Goal: Task Accomplishment & Management: Complete application form

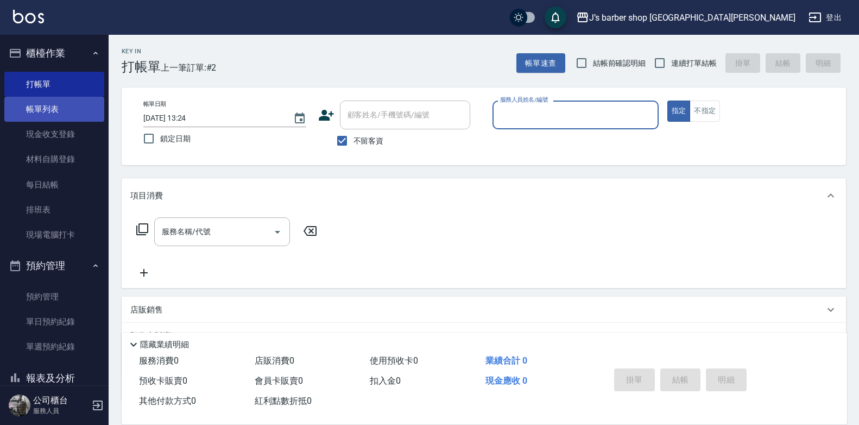
click at [95, 113] on link "帳單列表" at bounding box center [54, 109] width 100 height 25
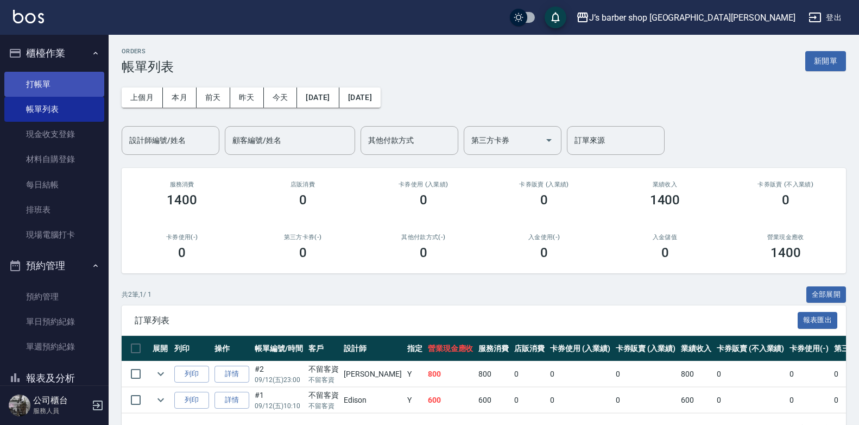
click at [61, 90] on link "打帳單" at bounding box center [54, 84] width 100 height 25
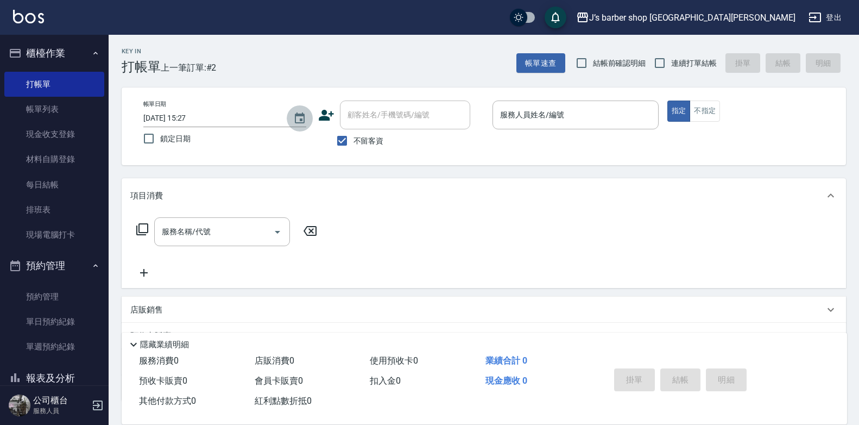
click at [308, 120] on button "Choose date, selected date is 2025-09-12" at bounding box center [300, 118] width 26 height 26
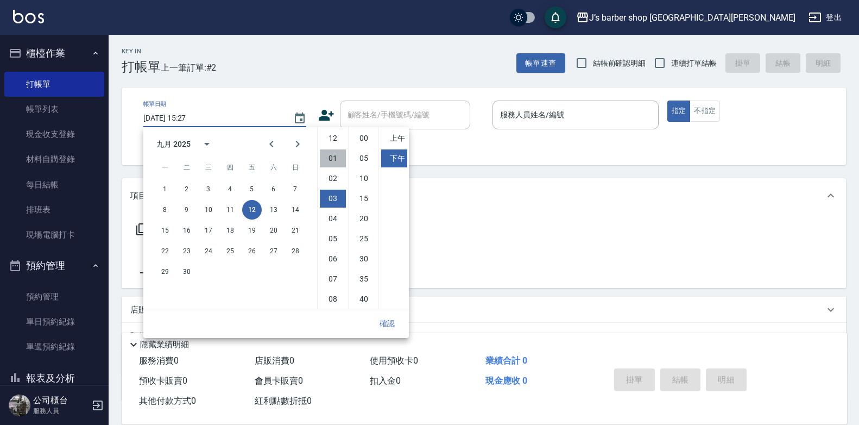
click at [330, 160] on li "01" at bounding box center [333, 158] width 26 height 18
click at [333, 164] on li "02" at bounding box center [333, 158] width 26 height 18
click at [333, 160] on li "01" at bounding box center [333, 158] width 26 height 18
click at [326, 136] on li "12" at bounding box center [333, 138] width 26 height 18
click at [330, 159] on li "01" at bounding box center [333, 158] width 26 height 18
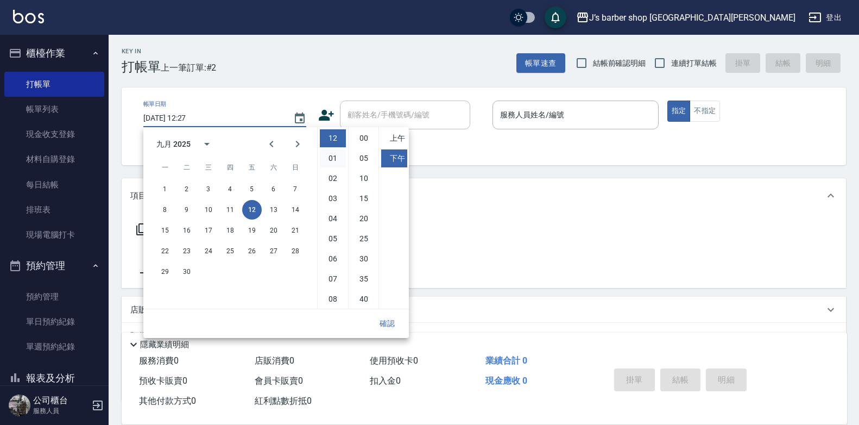
type input "[DATE] 13:27"
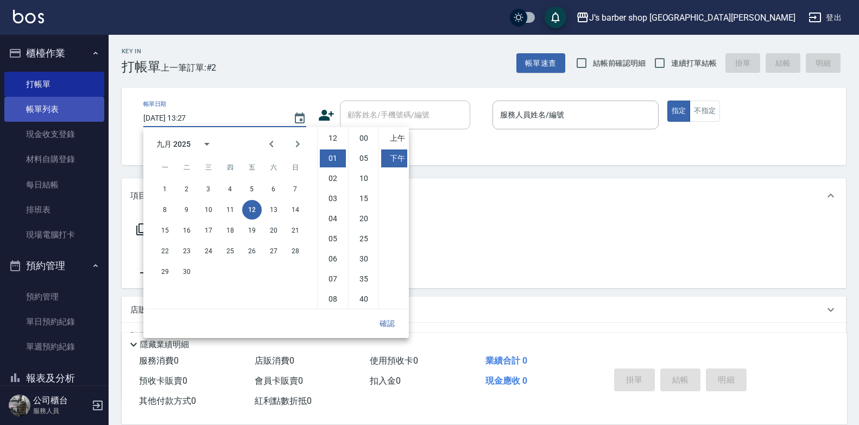
click at [48, 110] on link "帳單列表" at bounding box center [54, 109] width 100 height 25
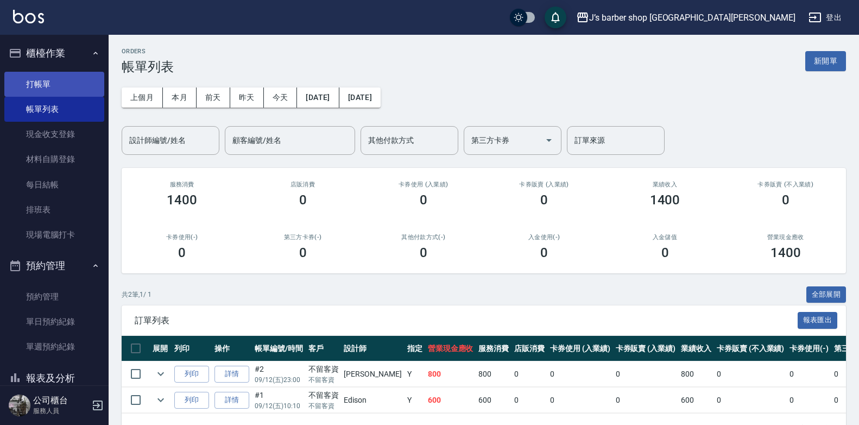
click at [53, 82] on link "打帳單" at bounding box center [54, 84] width 100 height 25
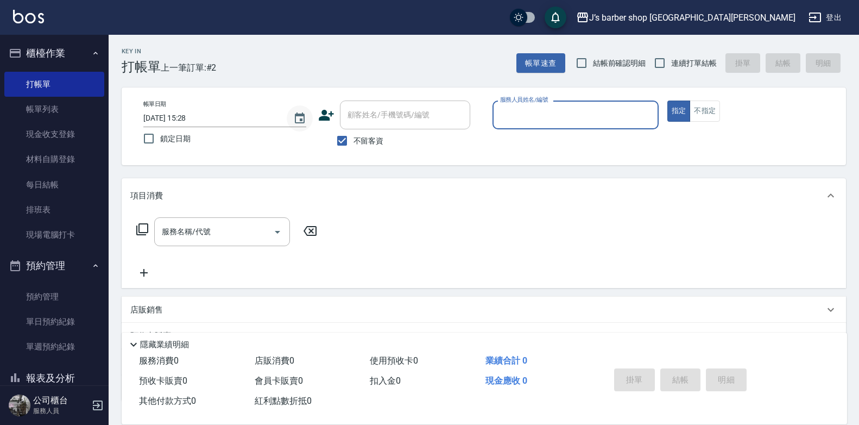
click at [298, 121] on icon "Choose date, selected date is 2025-09-12" at bounding box center [299, 118] width 13 height 13
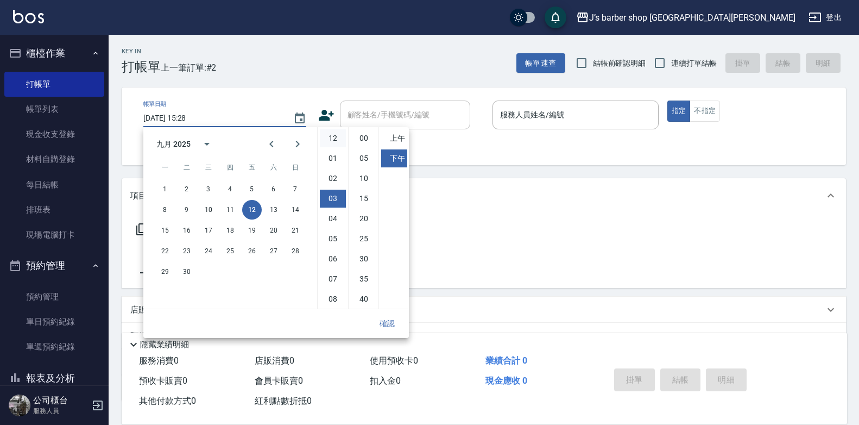
click at [331, 138] on li "12" at bounding box center [333, 138] width 26 height 18
click at [332, 155] on li "01" at bounding box center [333, 158] width 26 height 18
type input "[DATE] 13:28"
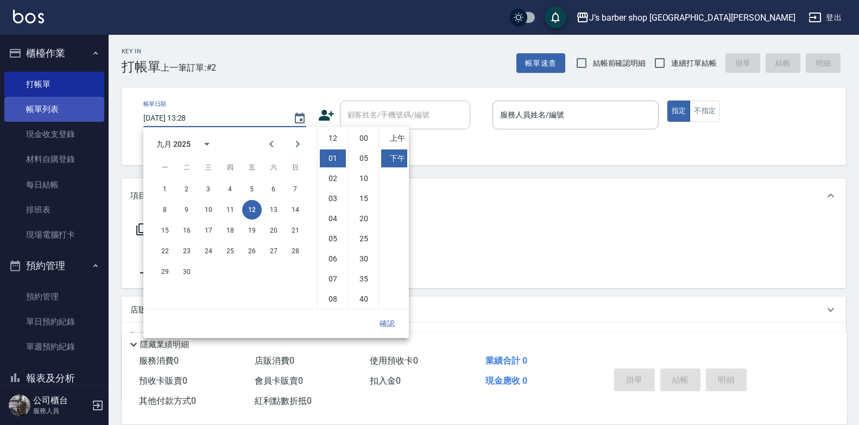
click at [70, 117] on link "帳單列表" at bounding box center [54, 109] width 100 height 25
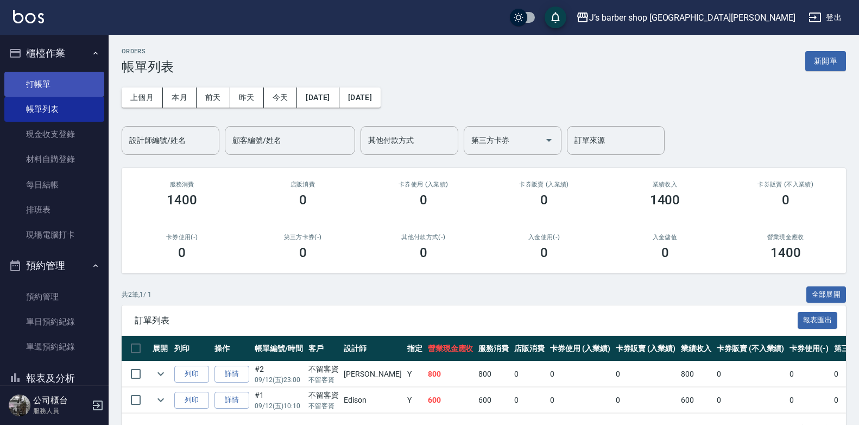
click at [73, 90] on link "打帳單" at bounding box center [54, 84] width 100 height 25
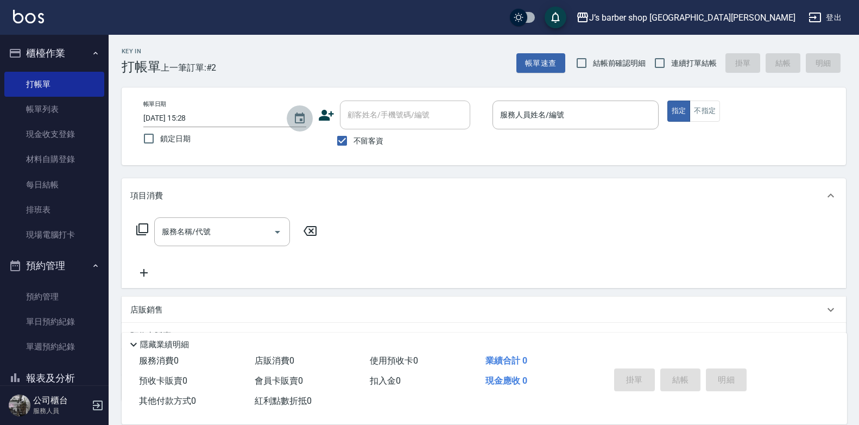
click at [306, 125] on button "Choose date, selected date is 2025-09-12" at bounding box center [300, 118] width 26 height 26
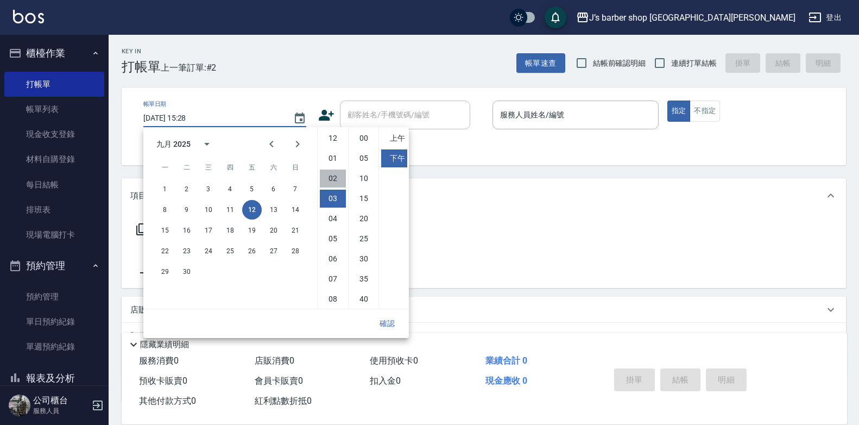
click at [329, 175] on li "02" at bounding box center [333, 178] width 26 height 18
click at [361, 139] on li "00" at bounding box center [364, 138] width 26 height 18
type input "[DATE] 14:00"
click at [389, 328] on button "確認" at bounding box center [387, 323] width 35 height 20
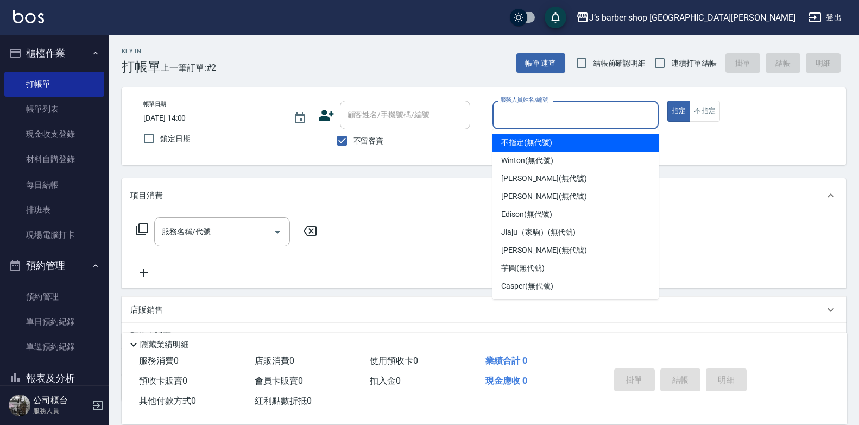
click at [546, 118] on input "服務人員姓名/編號" at bounding box center [575, 114] width 156 height 19
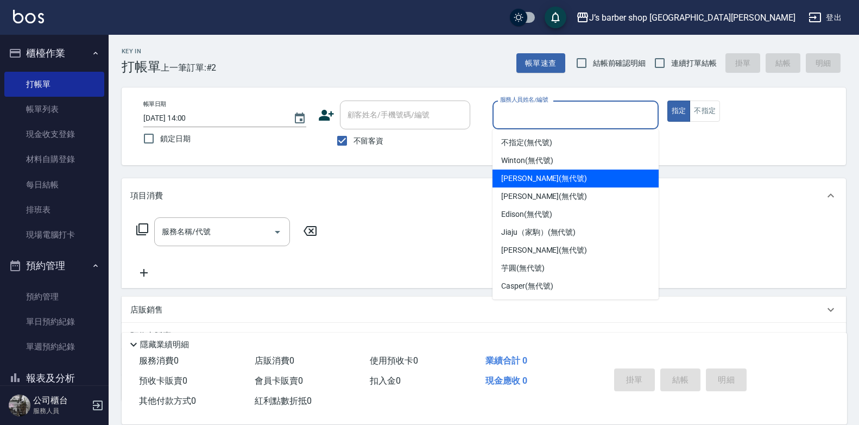
click at [523, 181] on span "[PERSON_NAME] (無代號)" at bounding box center [544, 178] width 86 height 11
type input "[PERSON_NAME](無代號)"
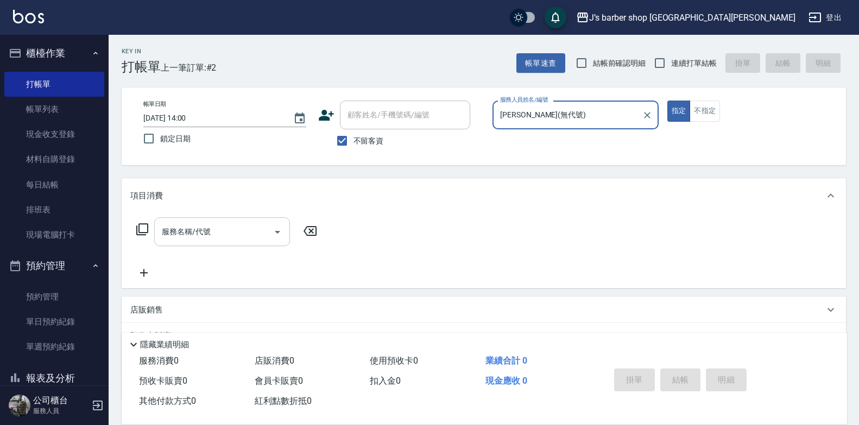
click at [235, 245] on div "服務名稱/代號" at bounding box center [222, 231] width 136 height 29
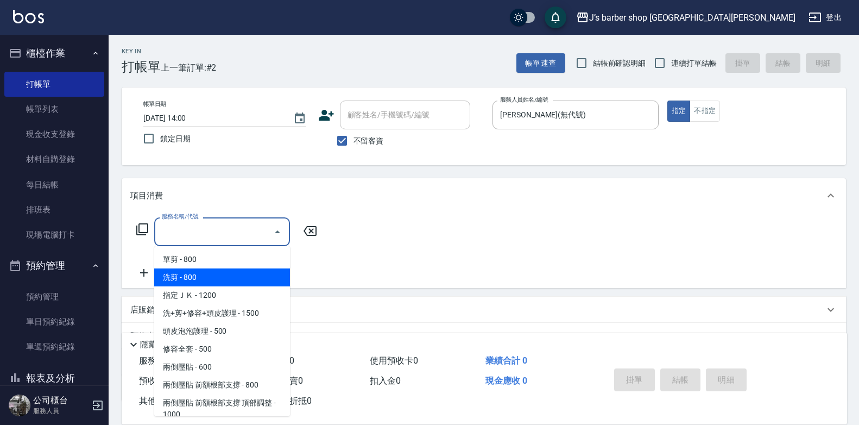
click at [216, 275] on span "洗剪 - 800" at bounding box center [222, 277] width 136 height 18
type input "洗剪(101)"
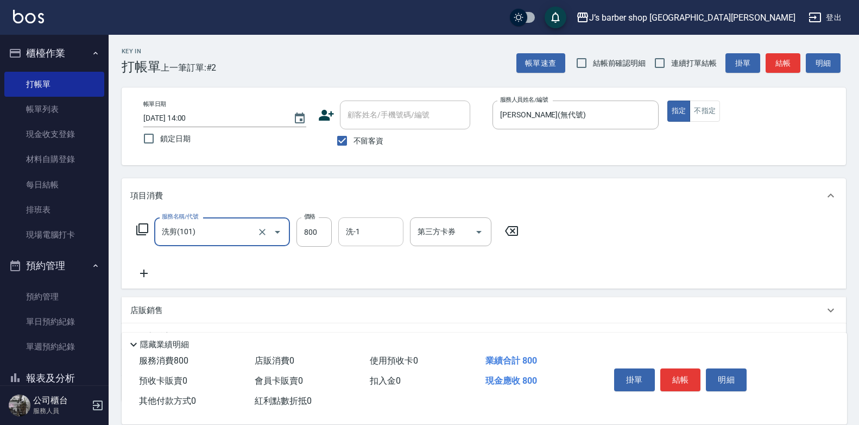
click at [392, 234] on input "洗-1" at bounding box center [370, 231] width 55 height 19
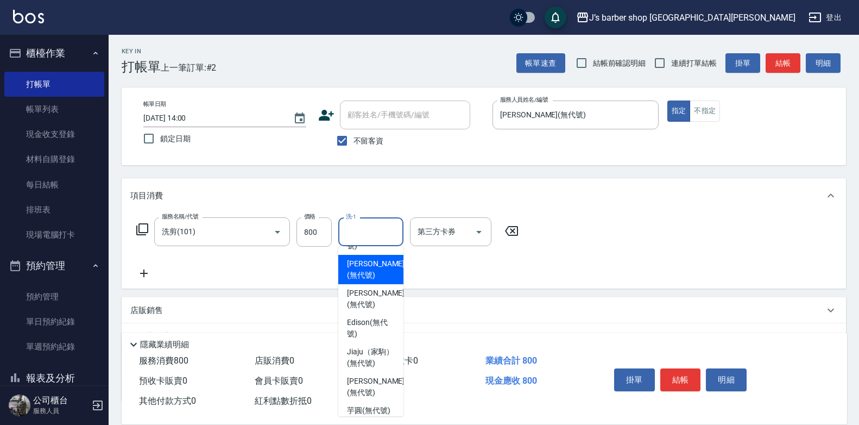
scroll to position [0, 0]
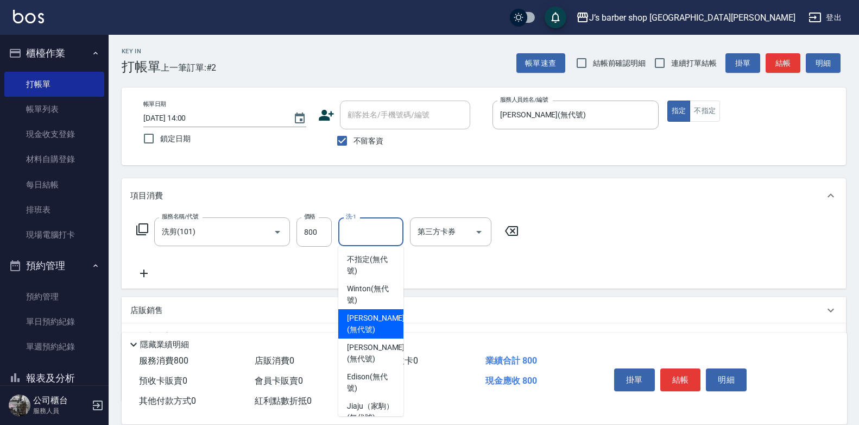
click at [371, 323] on span "[PERSON_NAME] (無代號)" at bounding box center [376, 323] width 58 height 23
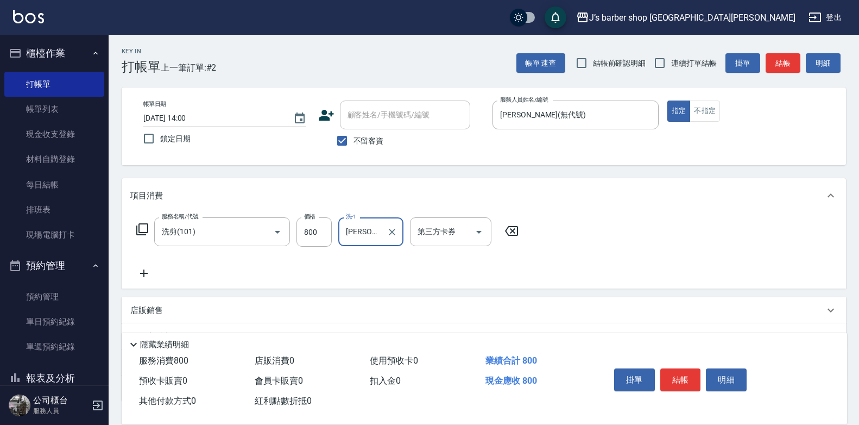
type input "[PERSON_NAME](無代號)"
click at [670, 370] on button "結帳" at bounding box center [680, 379] width 41 height 23
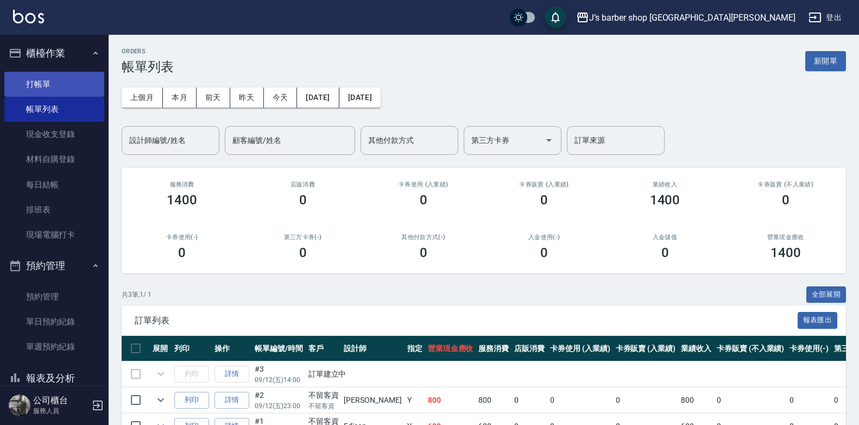
click at [67, 86] on link "打帳單" at bounding box center [54, 84] width 100 height 25
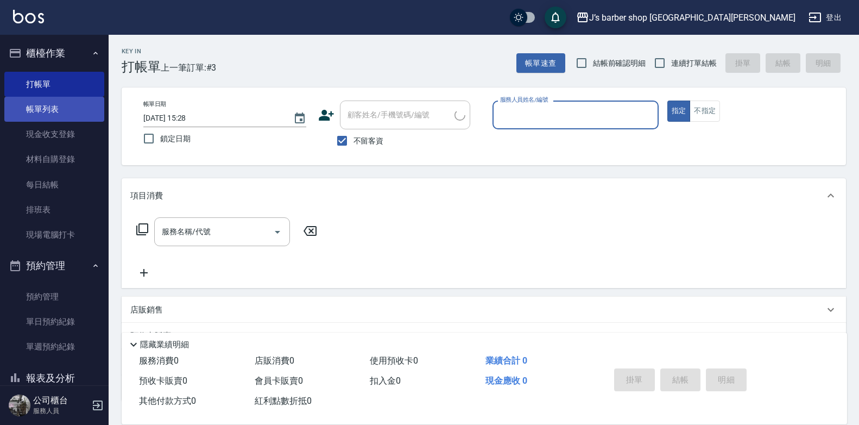
click at [65, 108] on link "帳單列表" at bounding box center [54, 109] width 100 height 25
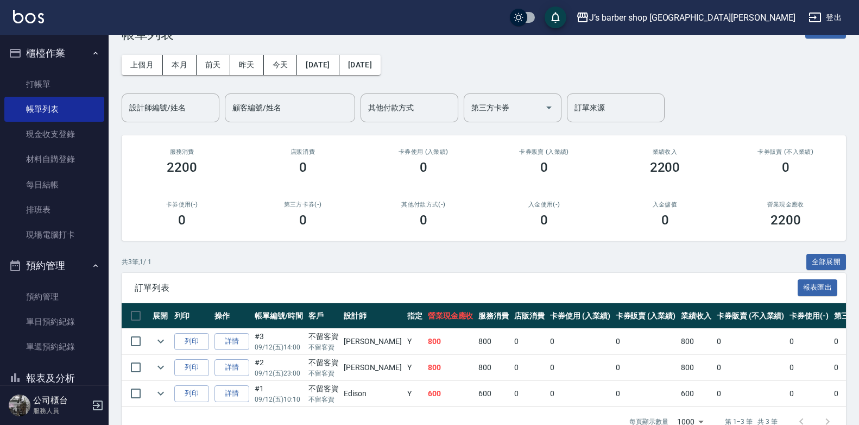
scroll to position [65, 0]
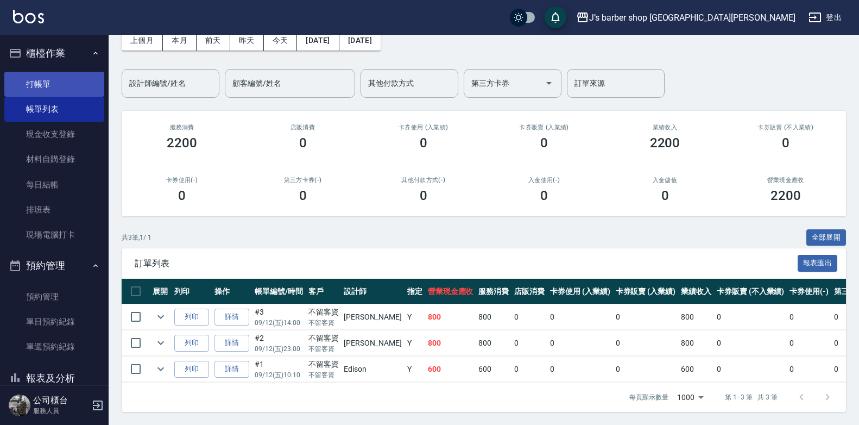
click at [20, 81] on link "打帳單" at bounding box center [54, 84] width 100 height 25
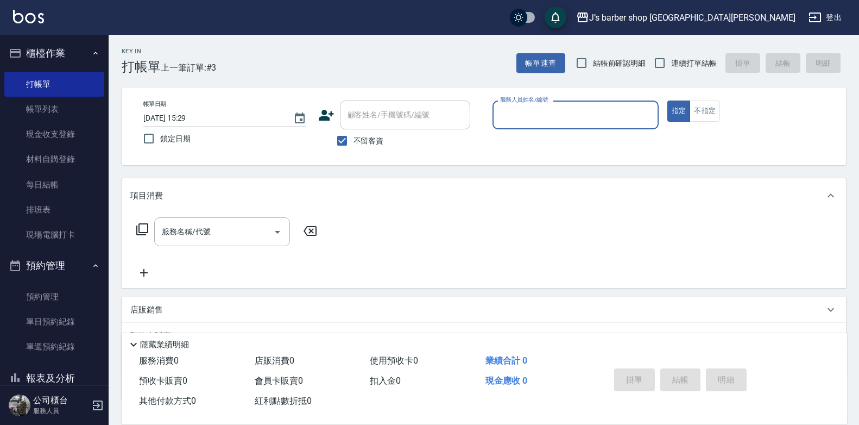
click at [380, 142] on span "不留客資" at bounding box center [369, 140] width 30 height 11
click at [364, 142] on span "不留客資" at bounding box center [369, 140] width 30 height 11
click at [354, 142] on input "不留客資" at bounding box center [342, 140] width 23 height 23
checkbox input "false"
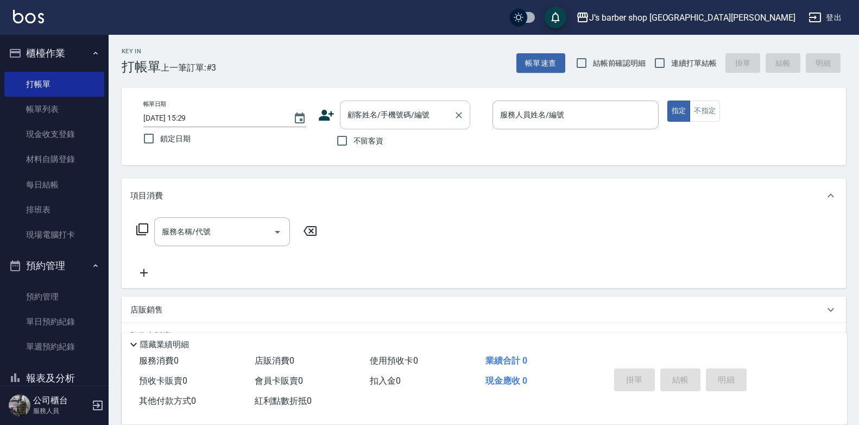
click at [386, 121] on input "顧客姓名/手機號碼/編號" at bounding box center [397, 114] width 104 height 19
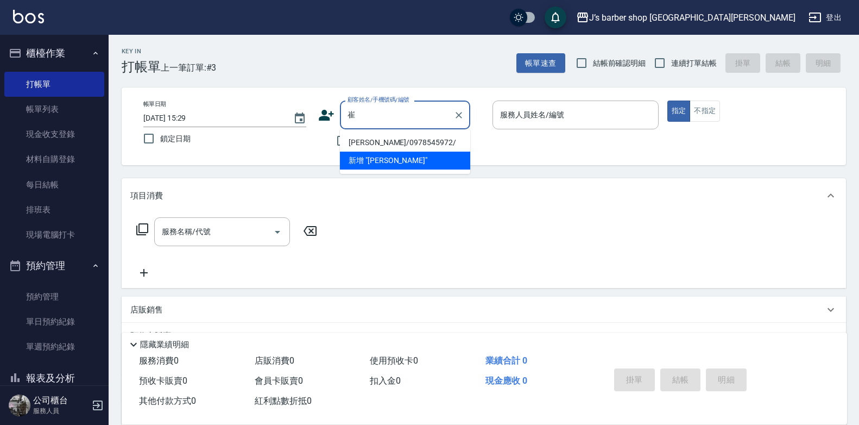
click at [375, 136] on li "[PERSON_NAME]/0978545972/" at bounding box center [405, 143] width 130 height 18
type input "[PERSON_NAME]/0978545972/"
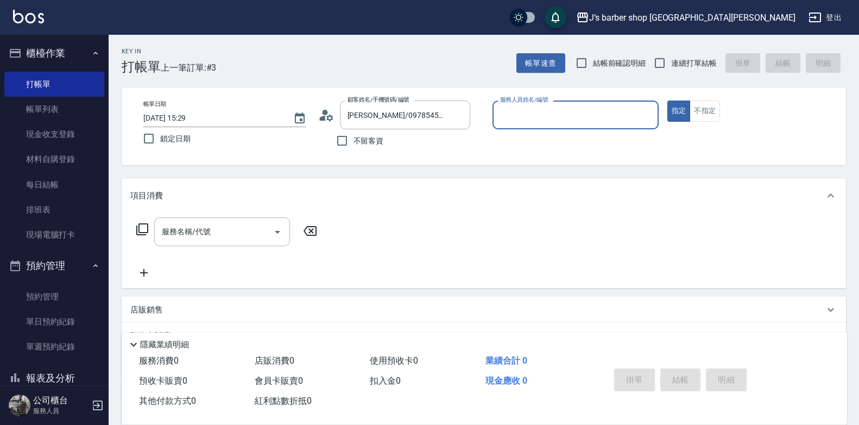
click at [590, 102] on div "服務人員姓名/編號" at bounding box center [576, 114] width 166 height 29
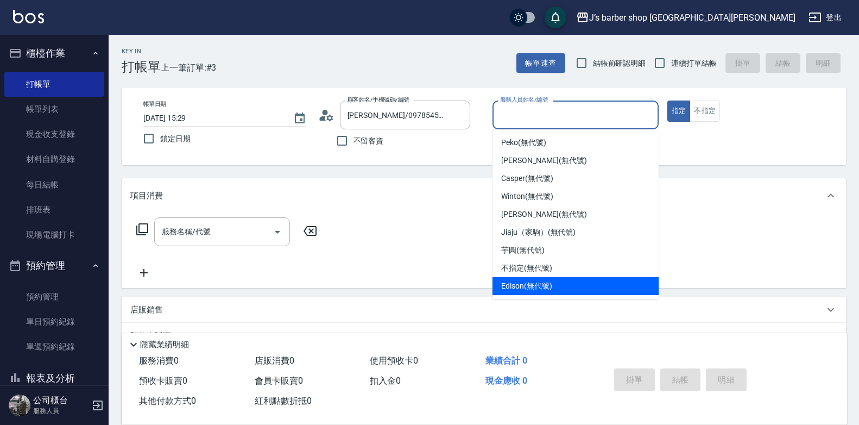
click at [538, 282] on span "Edison (無代號)" at bounding box center [526, 285] width 51 height 11
type input "Edison(無代號)"
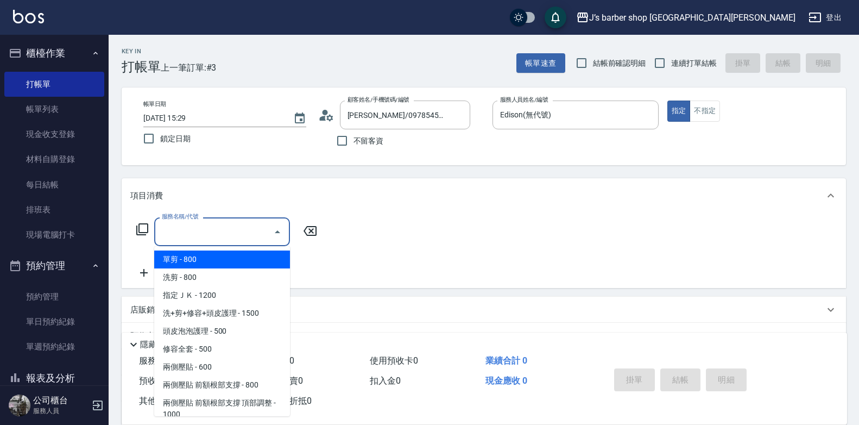
click at [238, 234] on input "服務名稱/代號" at bounding box center [214, 231] width 110 height 19
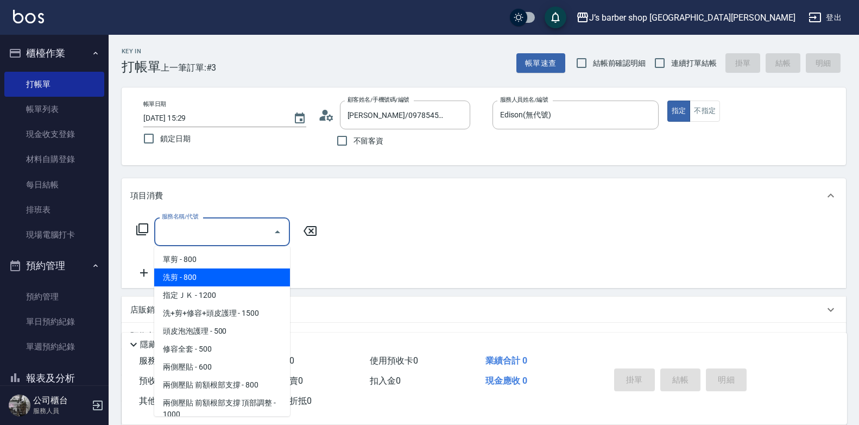
click at [224, 273] on span "洗剪 - 800" at bounding box center [222, 277] width 136 height 18
type input "洗剪(101)"
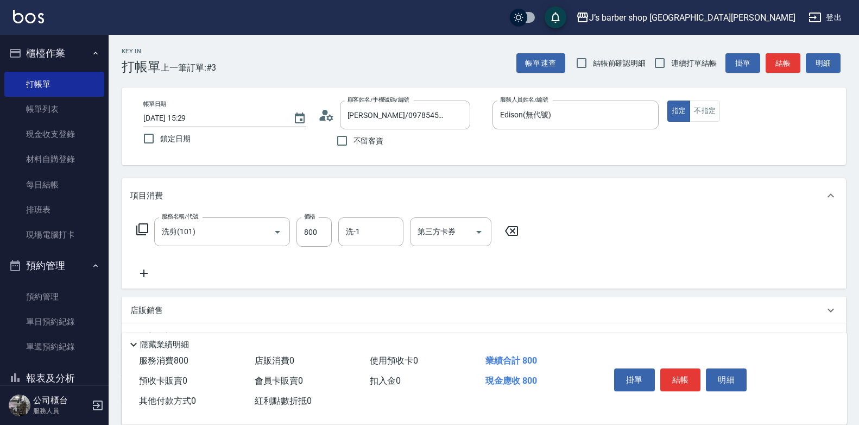
click at [293, 241] on div "服務名稱/代號 洗剪(101) 服務名稱/代號 價格 800 價格 洗-1 洗-1 第三方卡券 第三方卡券" at bounding box center [327, 231] width 395 height 29
click at [306, 235] on input "800" at bounding box center [314, 231] width 35 height 29
type input "1000"
click at [687, 368] on button "結帳" at bounding box center [680, 379] width 41 height 23
